Goal: Find specific page/section: Find specific page/section

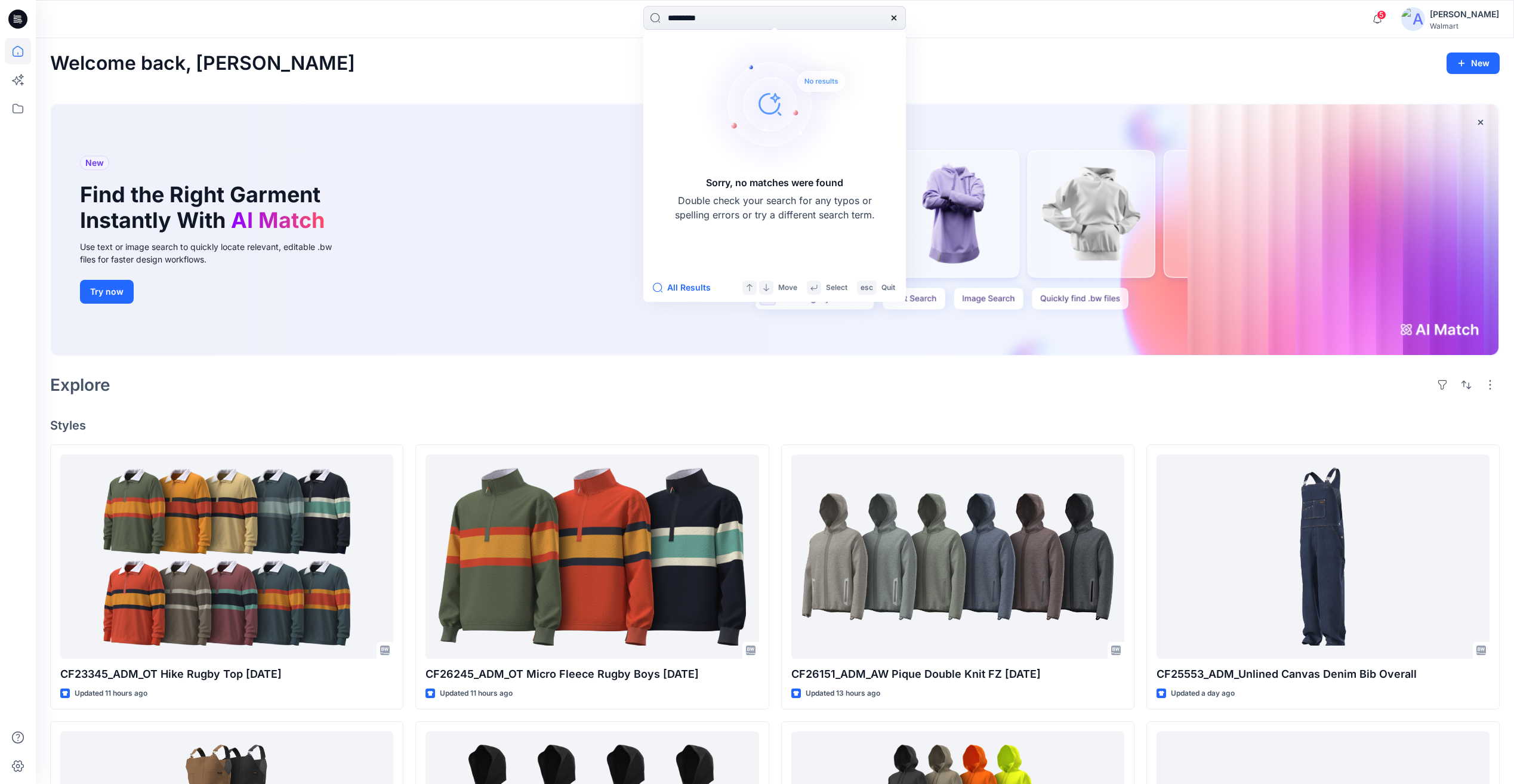
type input "*********"
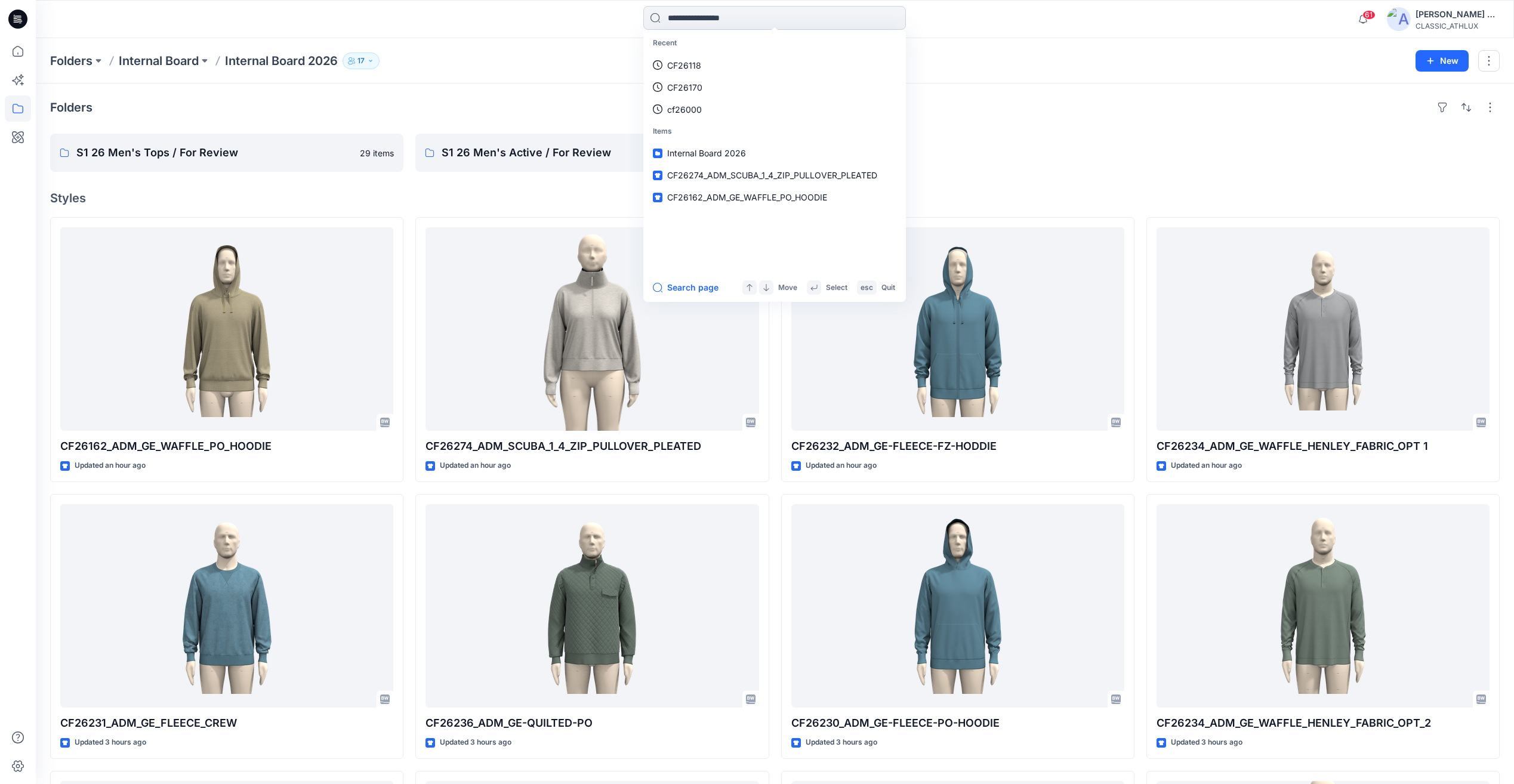
click at [751, 23] on input at bounding box center [774, 17] width 262 height 24
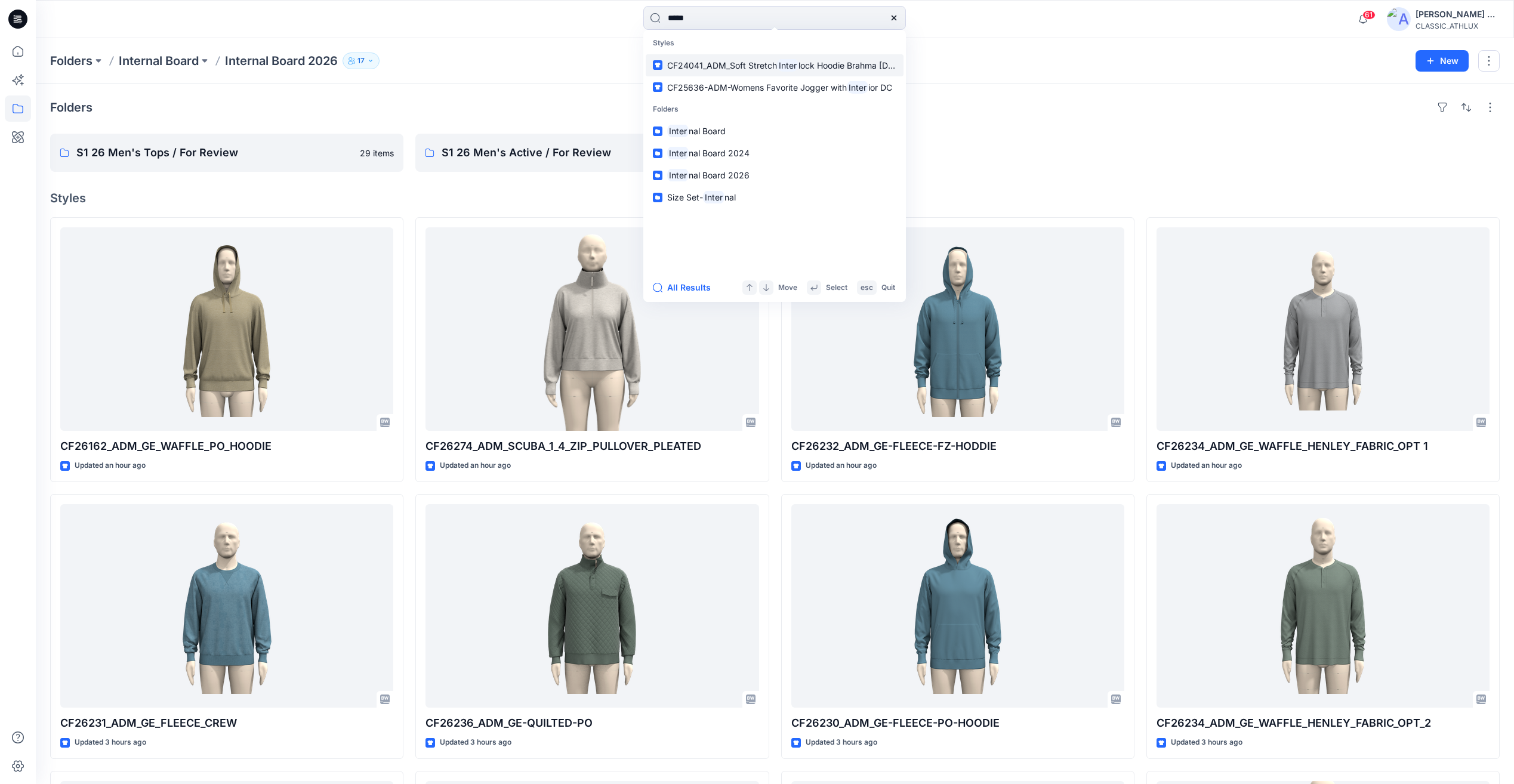
type input "*****"
click at [795, 73] on link "CF24041_ADM_Soft Stretch Inter lock Hoodie Brahma [DATE]" at bounding box center [775, 65] width 258 height 22
